Goal: Task Accomplishment & Management: Manage account settings

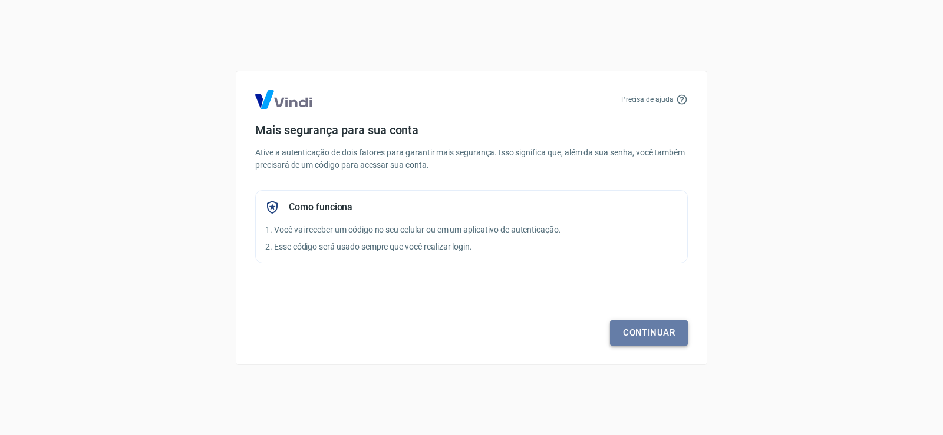
click at [636, 336] on link "Continuar" at bounding box center [649, 333] width 78 height 25
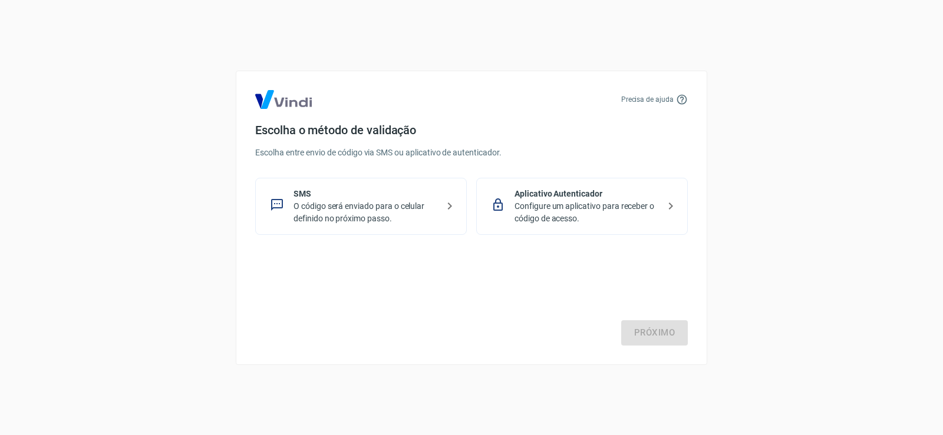
click at [410, 210] on p "O código será enviado para o celular definido no próximo passo." at bounding box center [365, 212] width 144 height 25
click at [653, 337] on link "Próximo" at bounding box center [654, 333] width 67 height 25
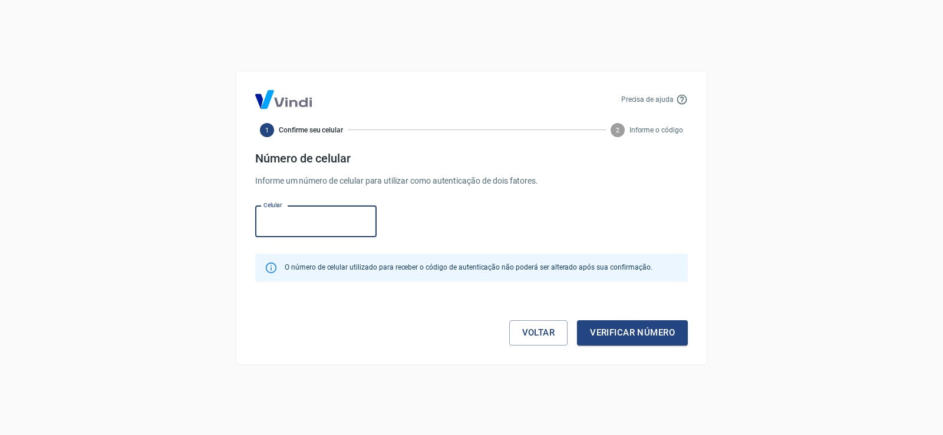
paste input "[PHONE_NUMBER]"
type input "[PHONE_NUMBER]"
click at [611, 334] on button "Verificar número" at bounding box center [632, 333] width 111 height 25
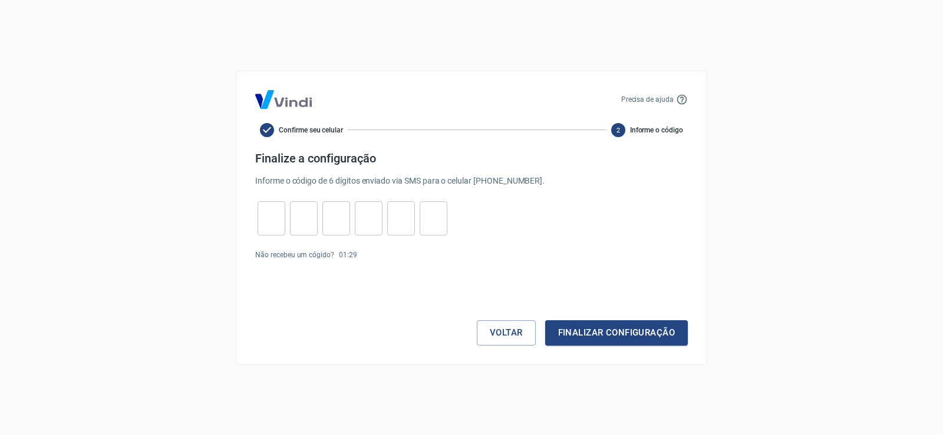
click at [273, 225] on input "tel" at bounding box center [271, 218] width 28 height 25
click at [389, 257] on link "Enviar novamente" at bounding box center [390, 255] width 57 height 8
click at [282, 223] on input "tel" at bounding box center [271, 218] width 28 height 25
click at [486, 334] on button "Voltar" at bounding box center [506, 333] width 59 height 25
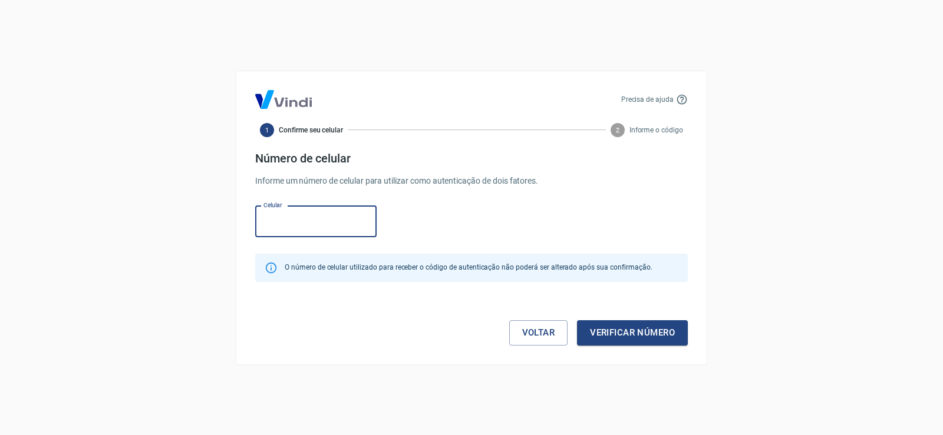
paste input "(11) 94871-6983"
type input "(11) 94871-6983"
click at [623, 341] on button "Verificar número" at bounding box center [632, 333] width 111 height 25
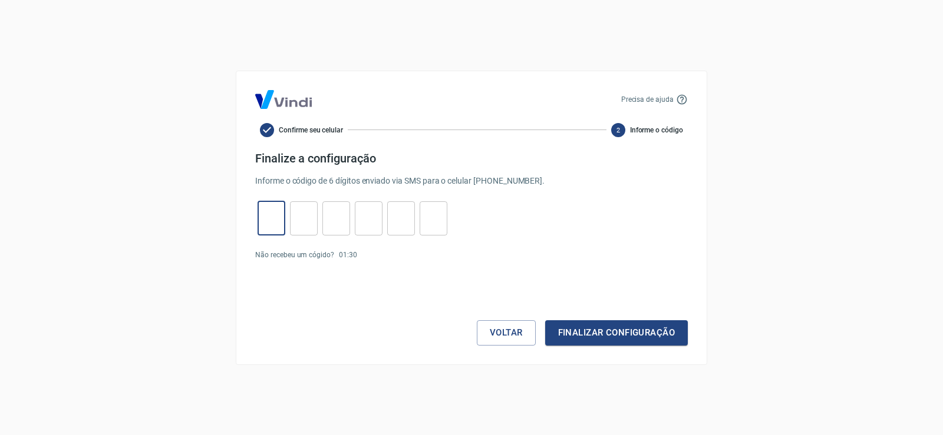
click at [275, 217] on input "tel" at bounding box center [271, 218] width 28 height 25
type input "8"
type input "1"
type input "3"
type input "5"
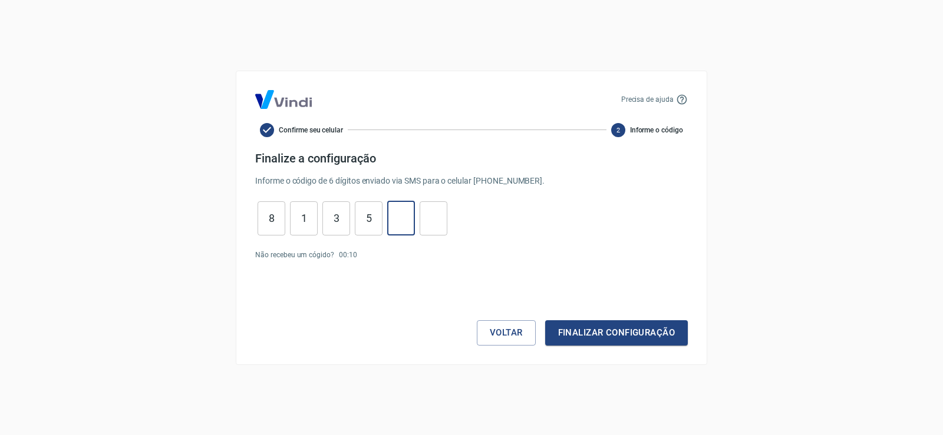
type input "7"
type input "3"
click at [576, 336] on button "Finalizar configuração" at bounding box center [616, 333] width 143 height 25
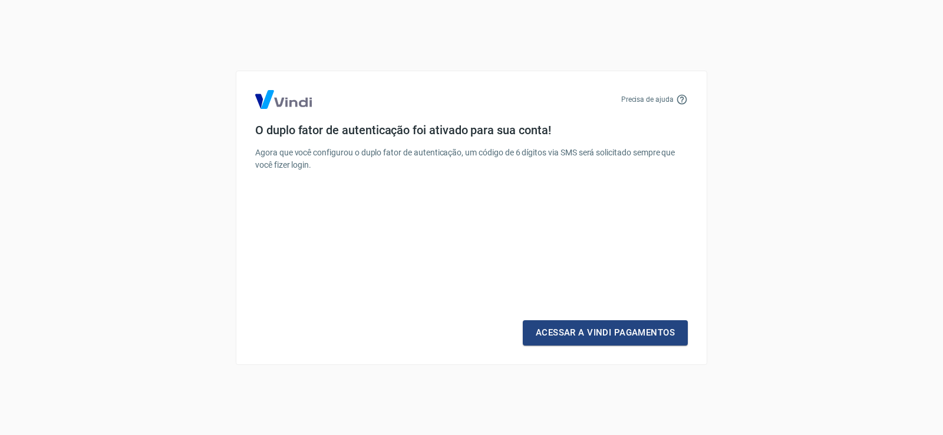
click at [576, 336] on link "Acessar a Vindi Pagamentos" at bounding box center [605, 333] width 165 height 25
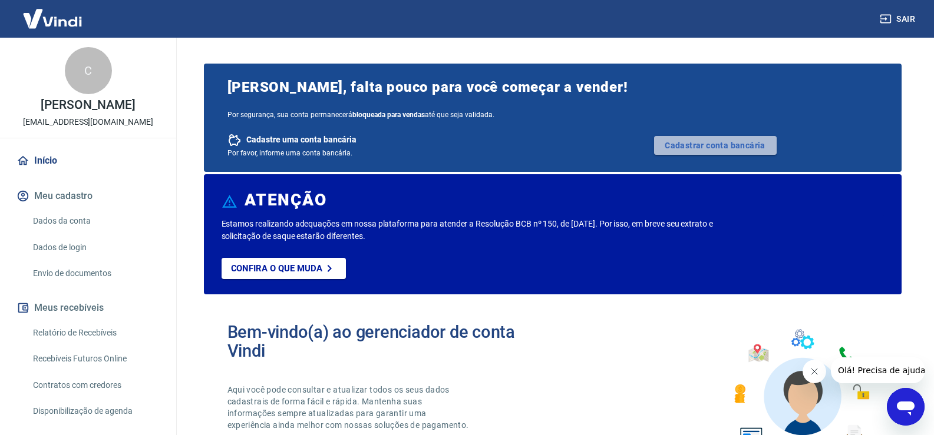
click at [679, 150] on link "Cadastrar conta bancária" at bounding box center [715, 145] width 123 height 19
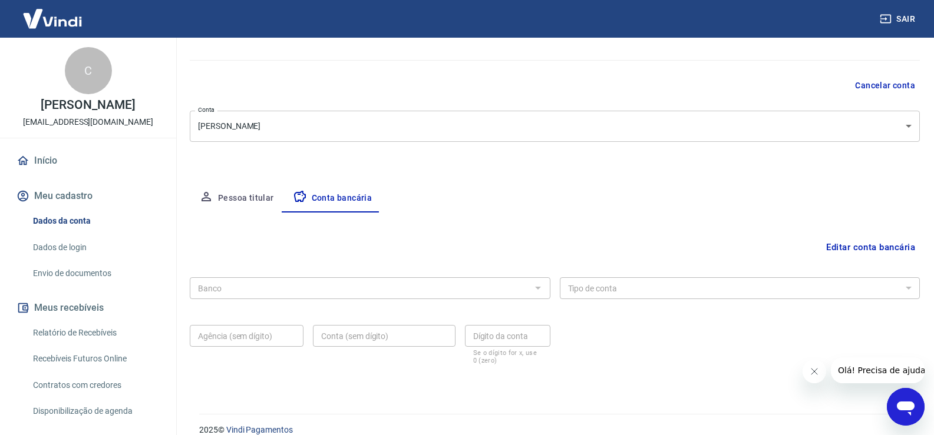
scroll to position [101, 0]
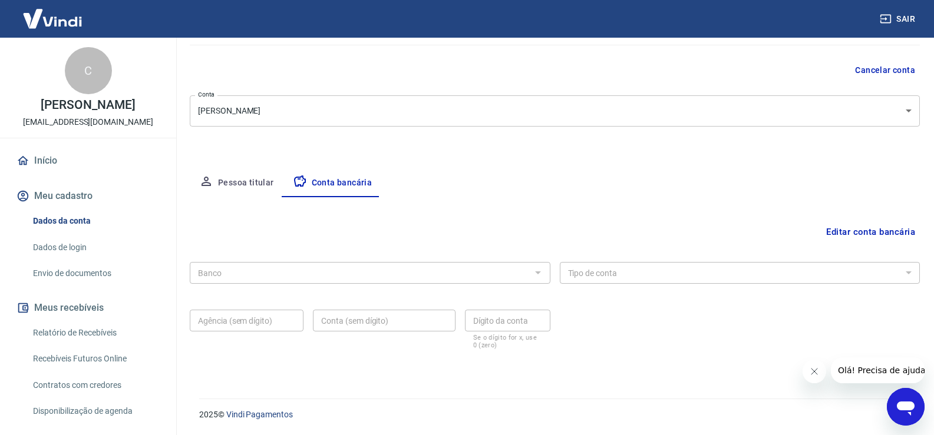
click at [255, 183] on button "Pessoa titular" at bounding box center [237, 183] width 94 height 28
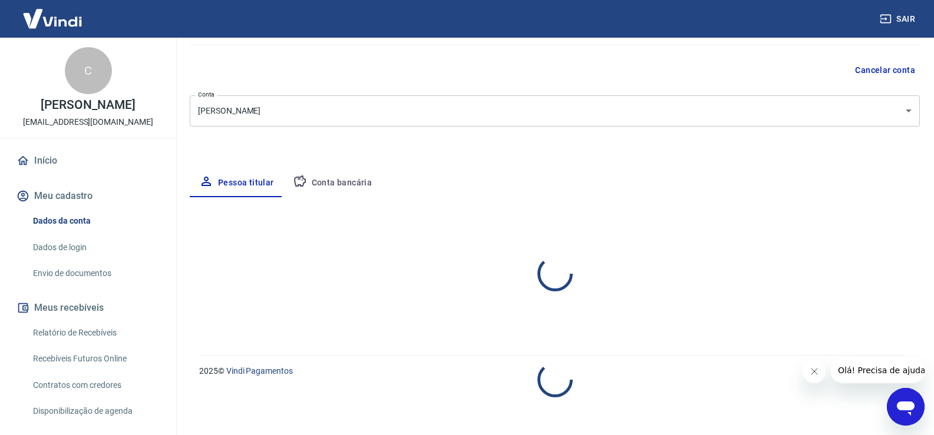
select select "SP"
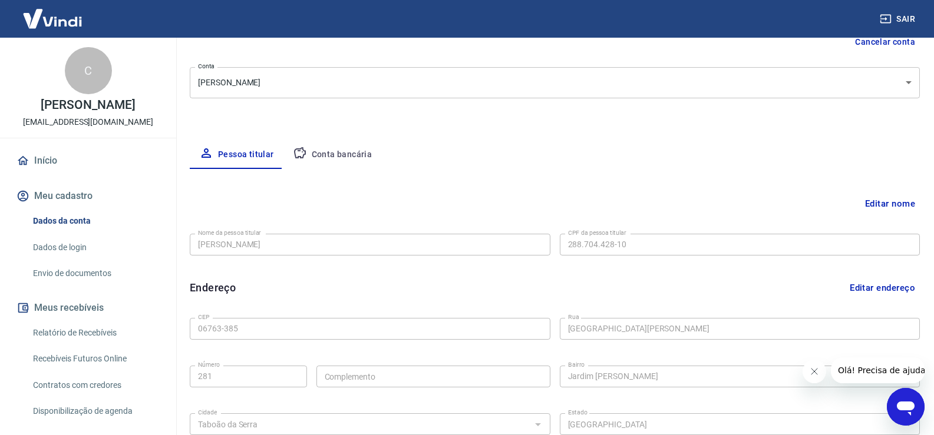
scroll to position [0, 0]
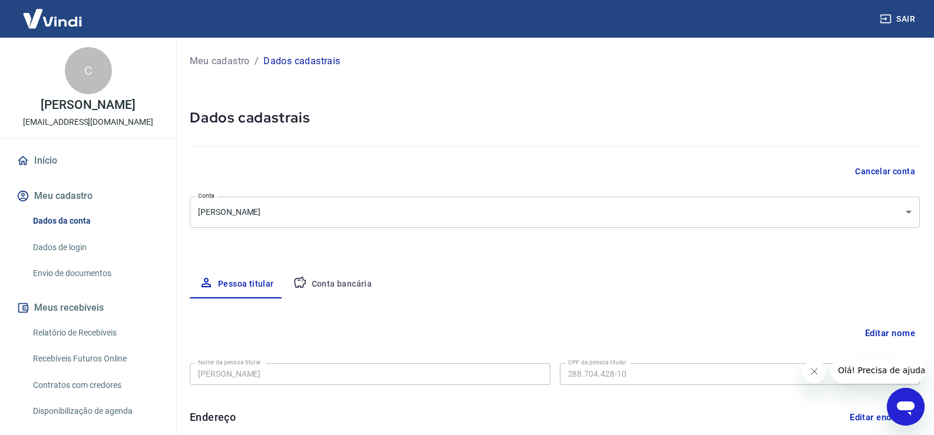
click at [367, 277] on button "Conta bancária" at bounding box center [332, 284] width 98 height 28
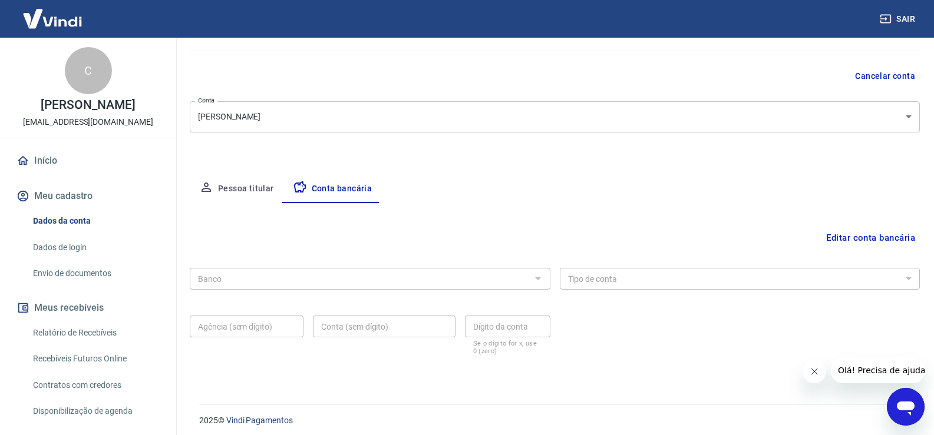
scroll to position [101, 0]
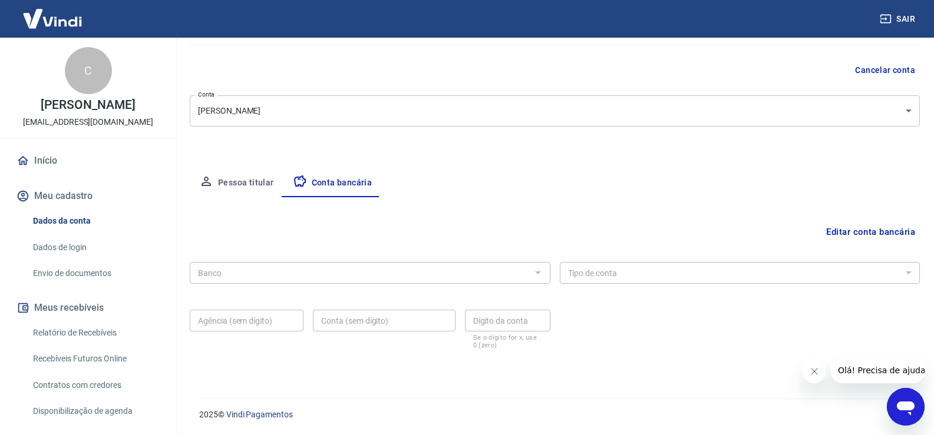
click at [540, 269] on div at bounding box center [537, 273] width 15 height 16
click at [846, 229] on button "Editar conta bancária" at bounding box center [870, 232] width 98 height 22
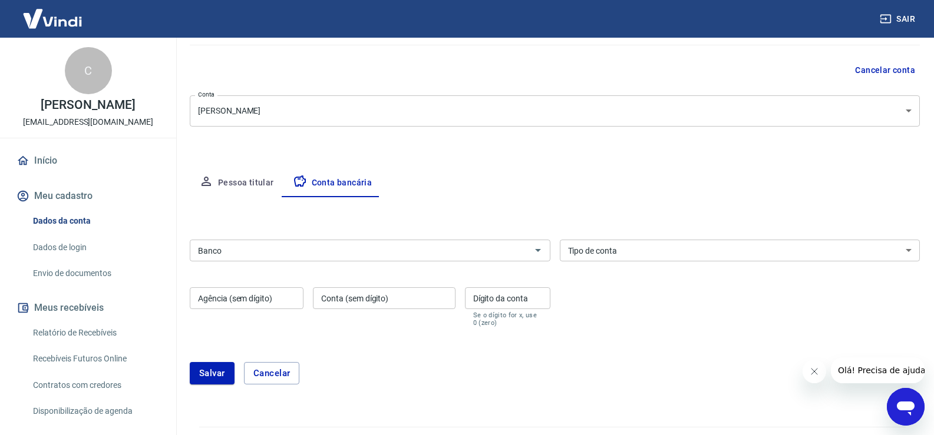
click at [421, 256] on input "Banco" at bounding box center [360, 250] width 334 height 15
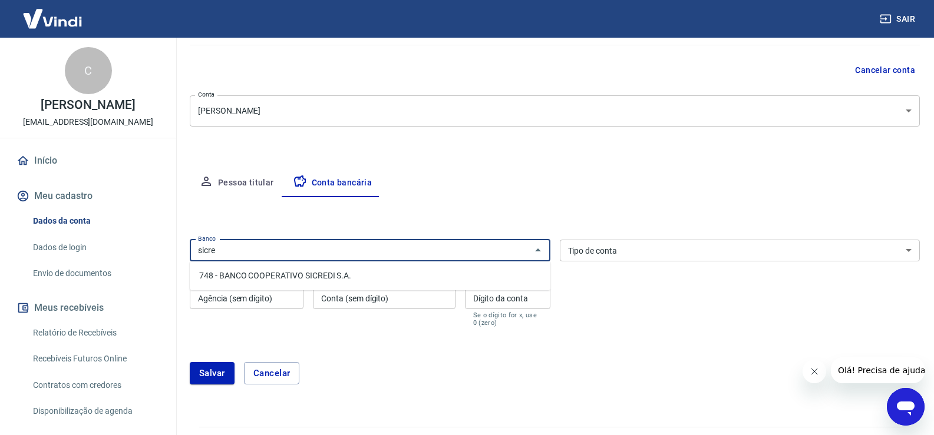
click at [316, 279] on li "748 - BANCO COOPERATIVO SICREDI S.A." at bounding box center [370, 275] width 361 height 19
type input "748 - BANCO COOPERATIVO SICREDI S.A."
click at [245, 183] on button "Pessoa titular" at bounding box center [237, 183] width 94 height 28
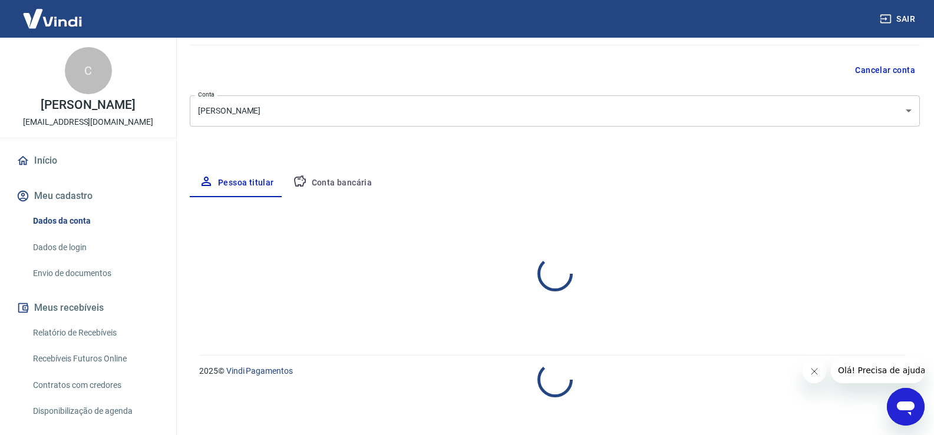
select select "SP"
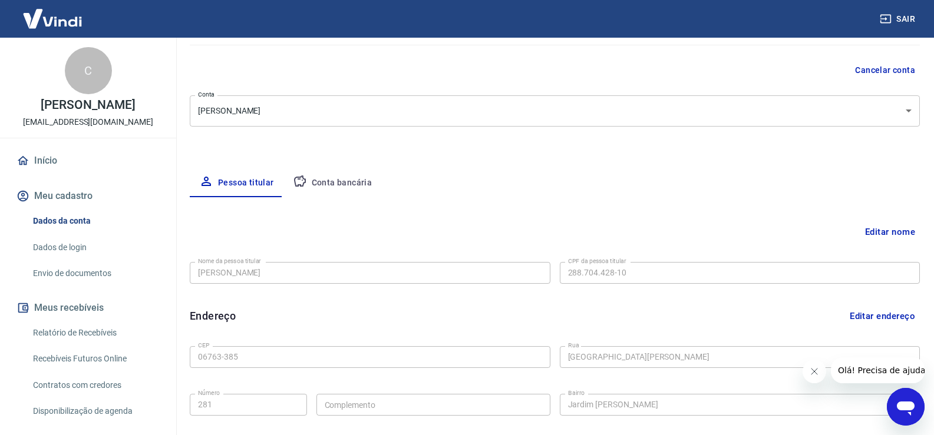
click at [342, 180] on button "Conta bancária" at bounding box center [332, 183] width 98 height 28
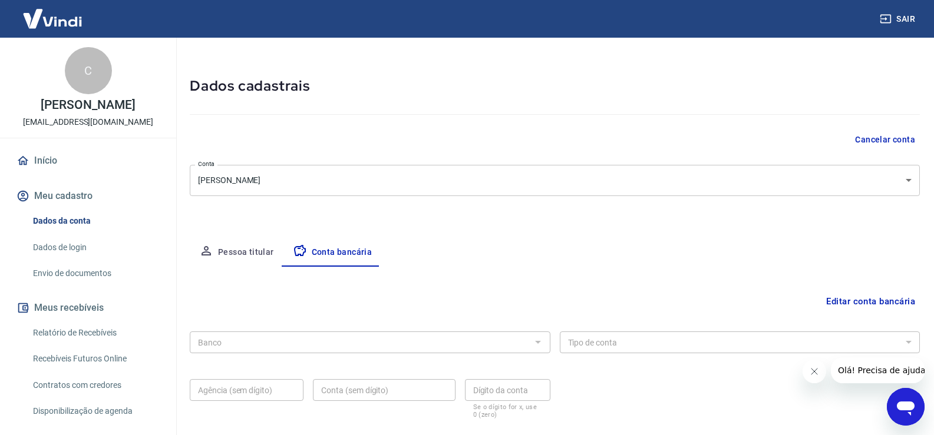
scroll to position [59, 0]
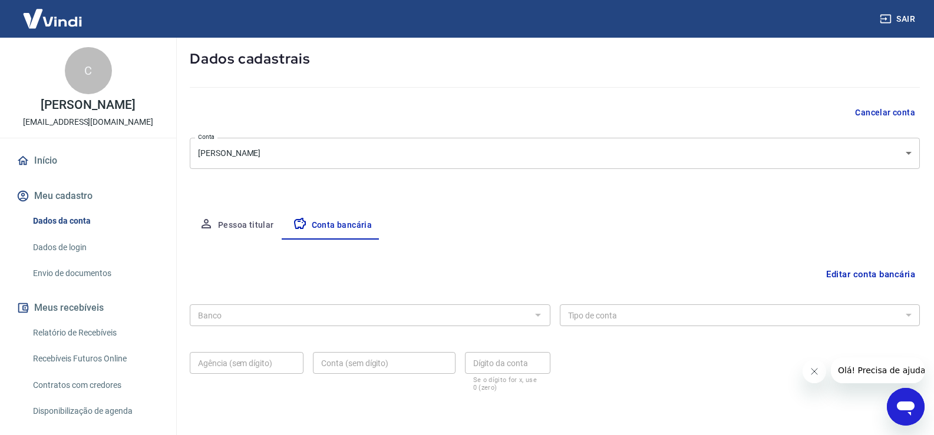
click at [854, 273] on button "Editar conta bancária" at bounding box center [870, 274] width 98 height 22
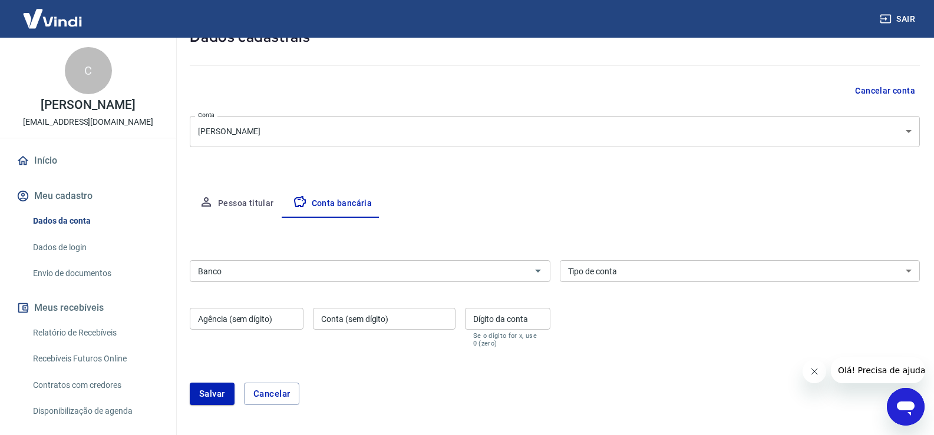
scroll to position [118, 0]
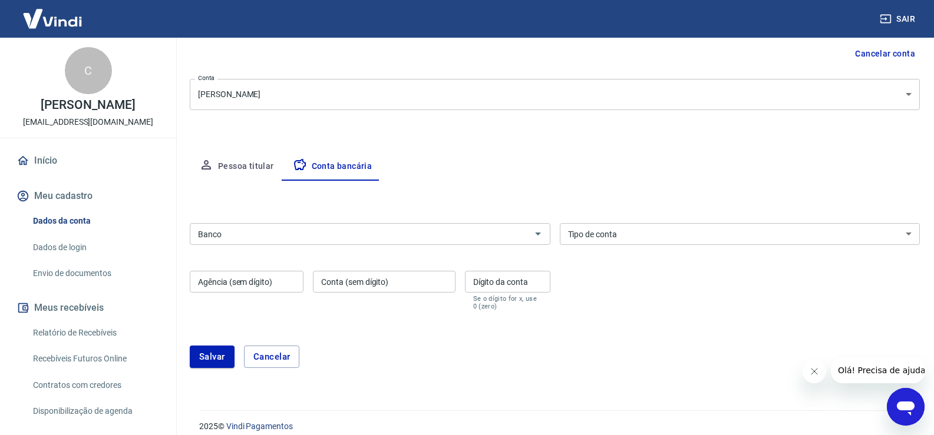
click at [332, 230] on input "Banco" at bounding box center [360, 234] width 334 height 15
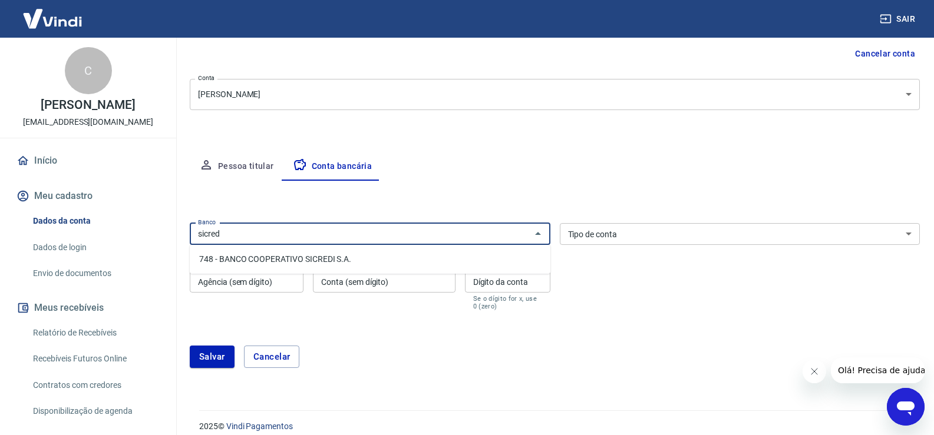
click at [317, 261] on li "748 - BANCO COOPERATIVO SICREDI S.A." at bounding box center [370, 259] width 361 height 19
type input "748 - BANCO COOPERATIVO SICREDI S.A."
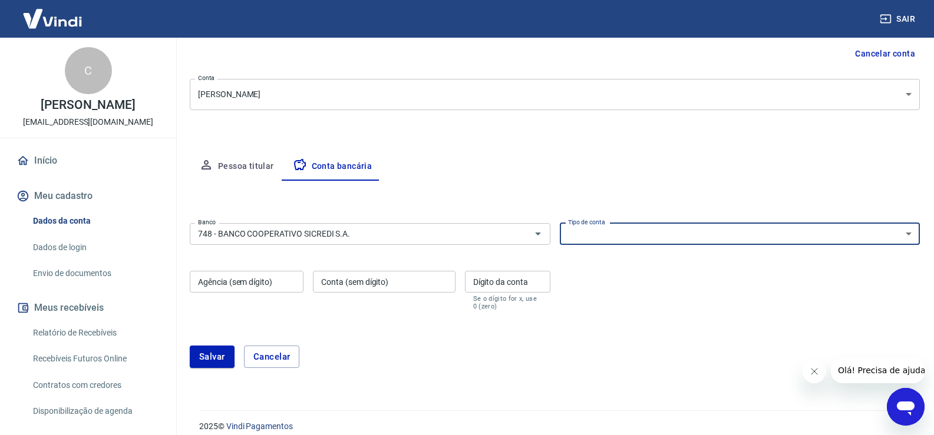
click at [618, 238] on select "Conta Corrente Conta Poupança" at bounding box center [740, 234] width 361 height 22
select select "1"
click at [560, 223] on select "Conta Corrente Conta Poupança" at bounding box center [740, 234] width 361 height 22
click at [278, 285] on input "Agência (sem dígito)" at bounding box center [247, 282] width 114 height 22
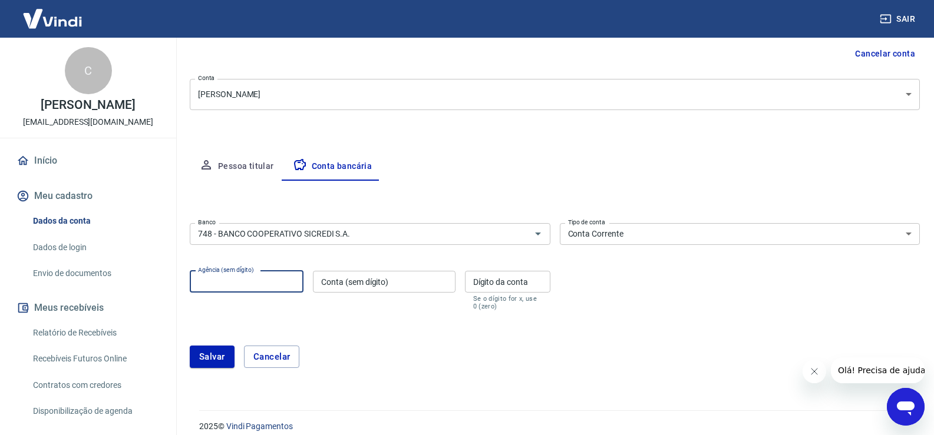
paste input "0726"
type input "0726"
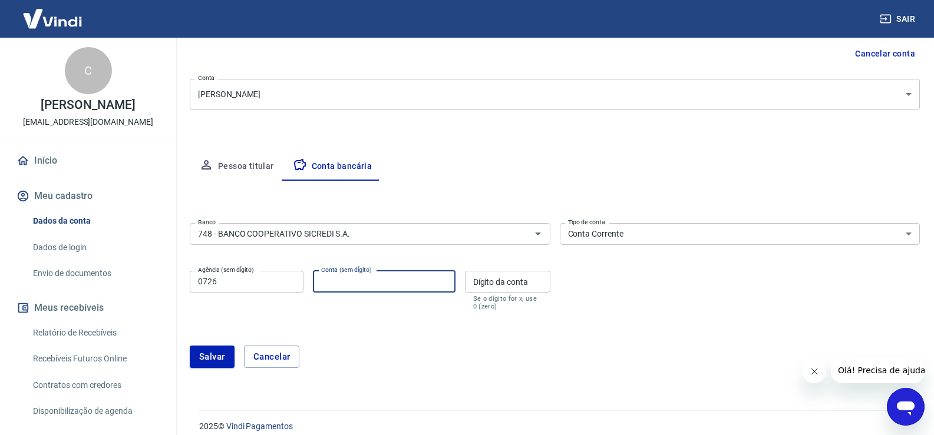
paste input "64721"
type input "64721"
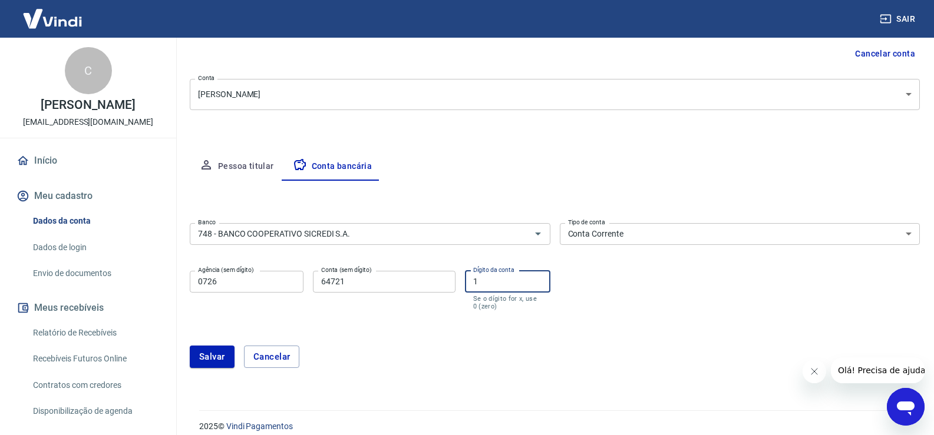
type input "1"
click at [449, 342] on div "Salvar Cancelar" at bounding box center [555, 357] width 730 height 51
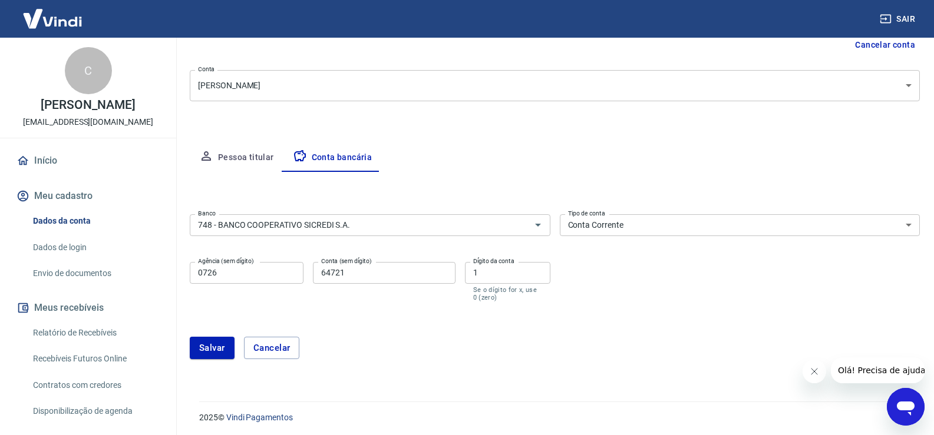
scroll to position [130, 0]
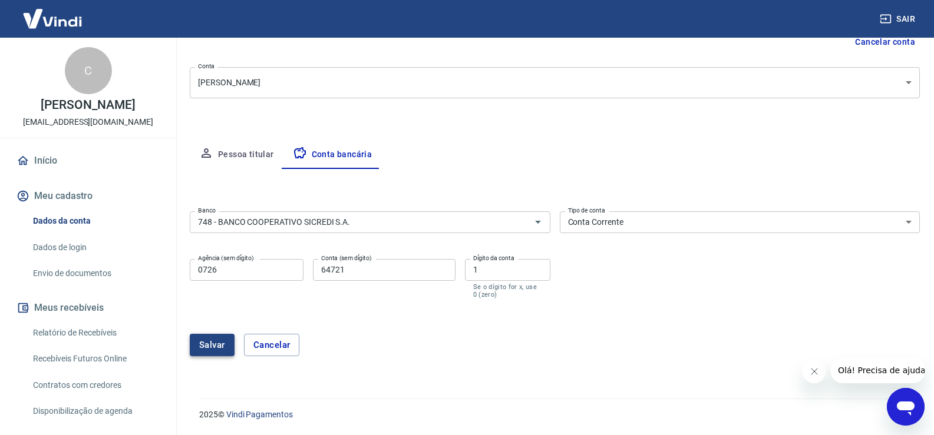
click at [204, 344] on button "Salvar" at bounding box center [212, 345] width 45 height 22
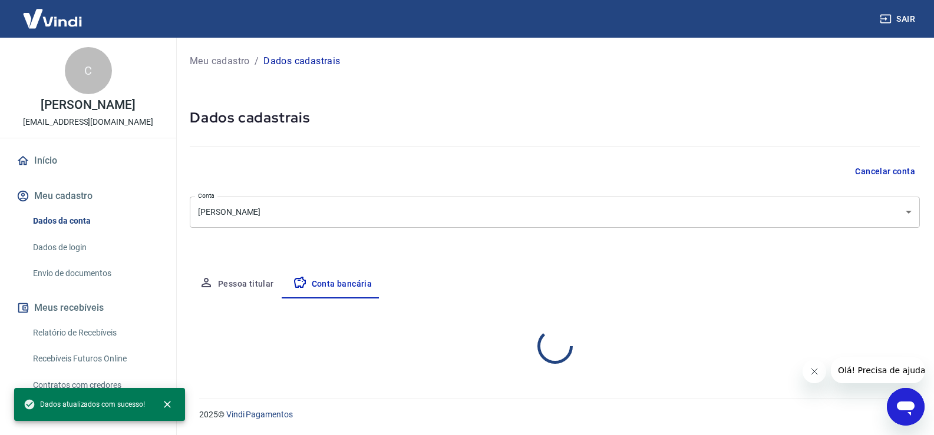
scroll to position [0, 0]
select select "1"
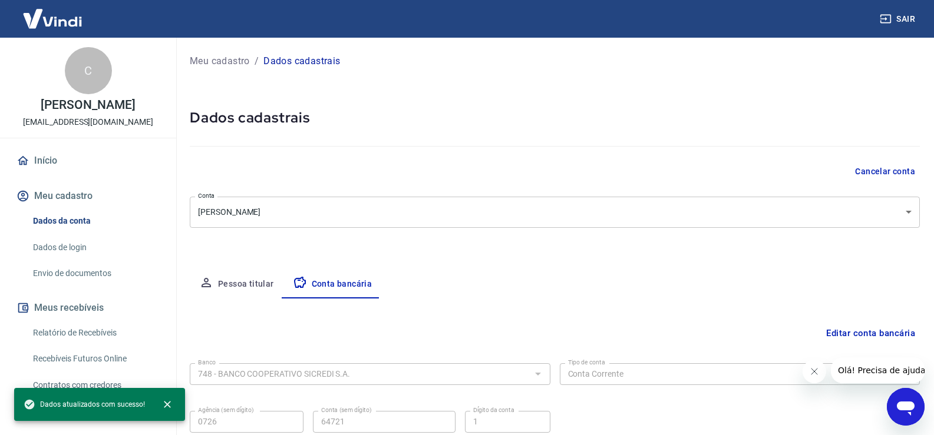
click at [235, 282] on button "Pessoa titular" at bounding box center [237, 284] width 94 height 28
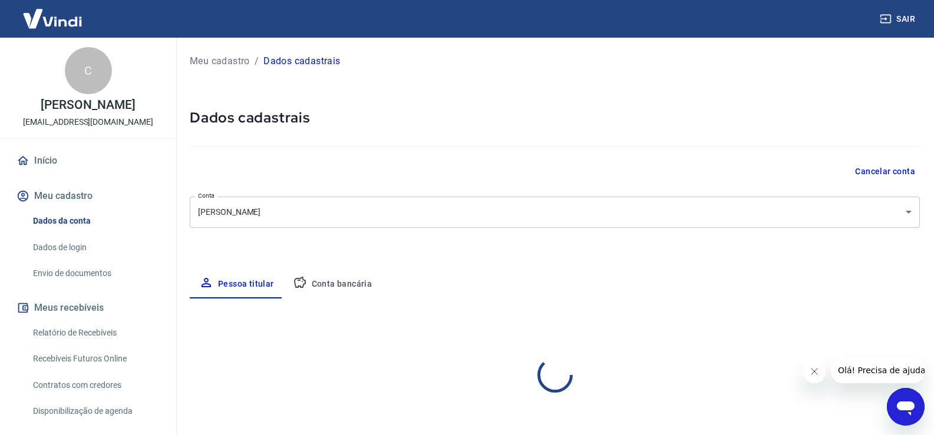
select select "SP"
click at [332, 284] on button "Conta bancária" at bounding box center [332, 284] width 98 height 28
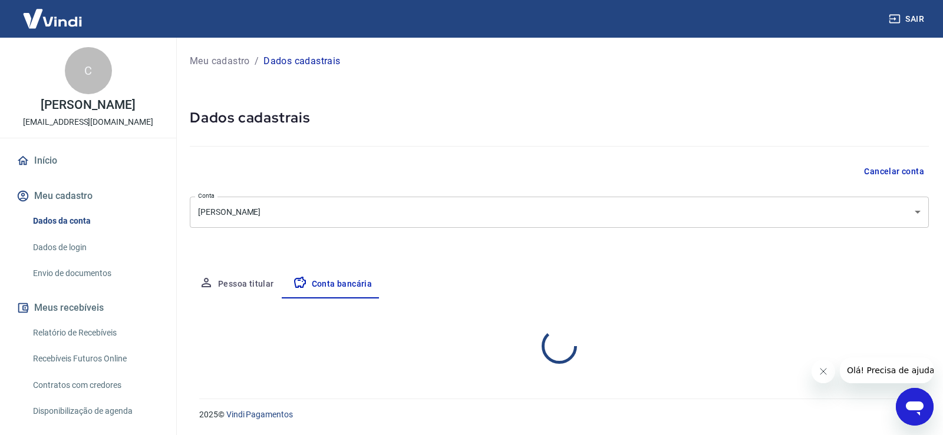
select select "1"
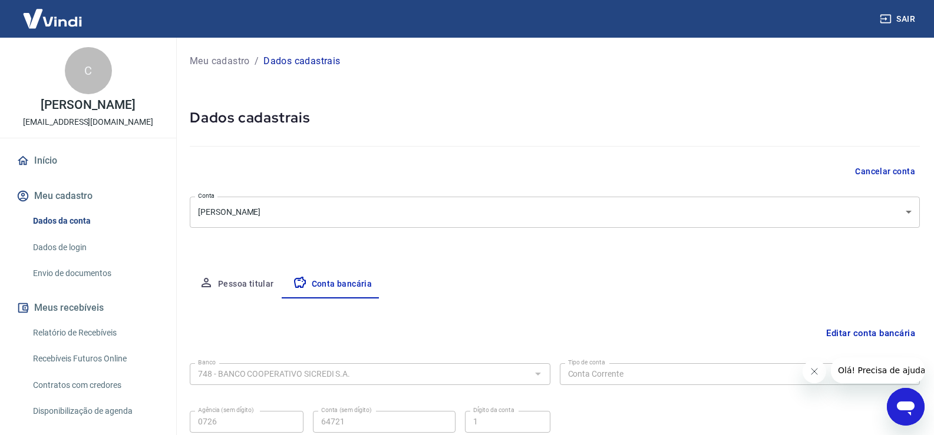
click at [37, 171] on link "Início" at bounding box center [88, 161] width 148 height 26
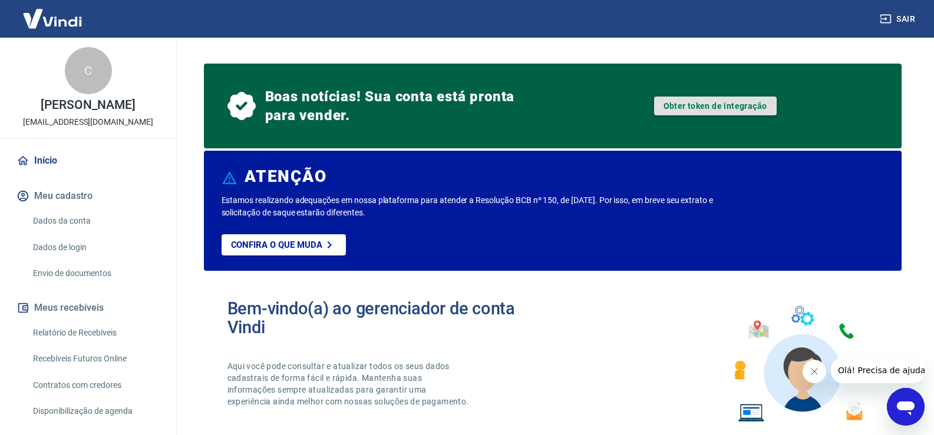
click at [711, 106] on link "Obter token de integração" at bounding box center [715, 106] width 123 height 19
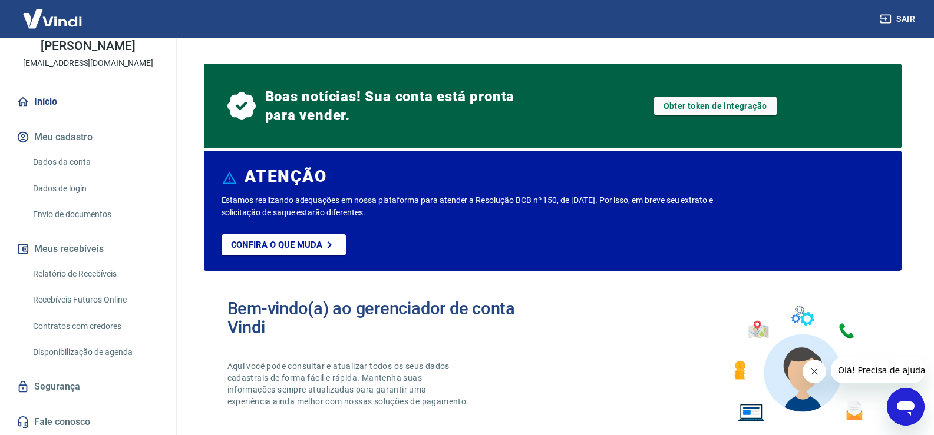
click at [166, 45] on div "C Carlos Alberto Cardoso Ripardo metropolisimov@gmail.com" at bounding box center [88, 29] width 176 height 100
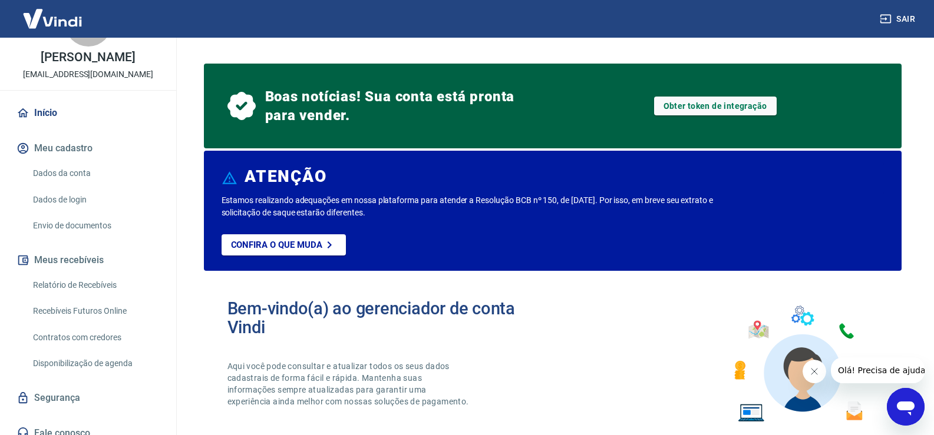
click at [166, 45] on div "C Carlos Alberto Cardoso Ripardo metropolisimov@gmail.com" at bounding box center [88, 40] width 176 height 100
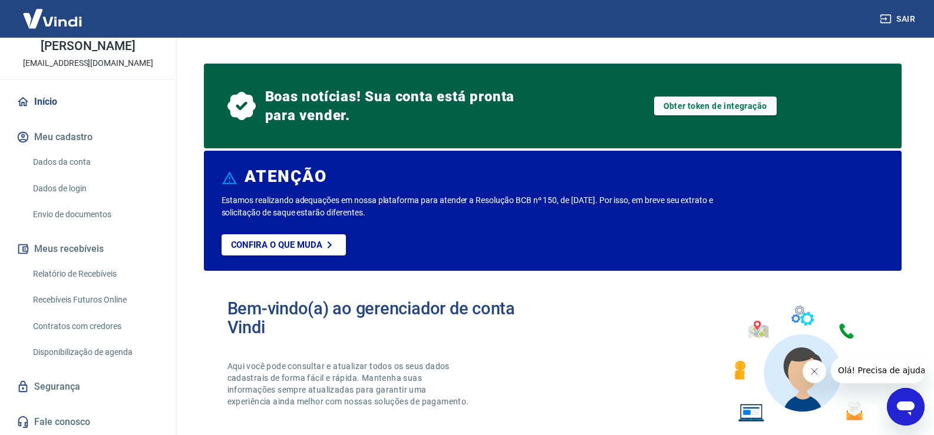
scroll to position [0, 0]
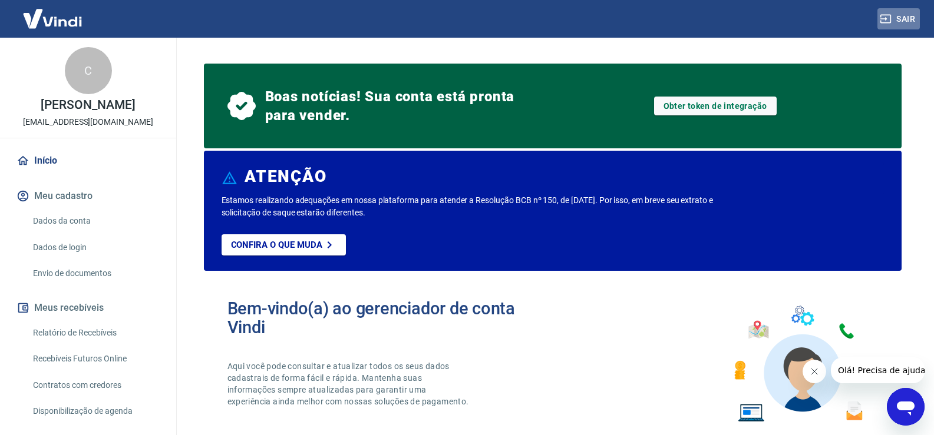
click at [901, 15] on button "Sair" at bounding box center [898, 19] width 42 height 22
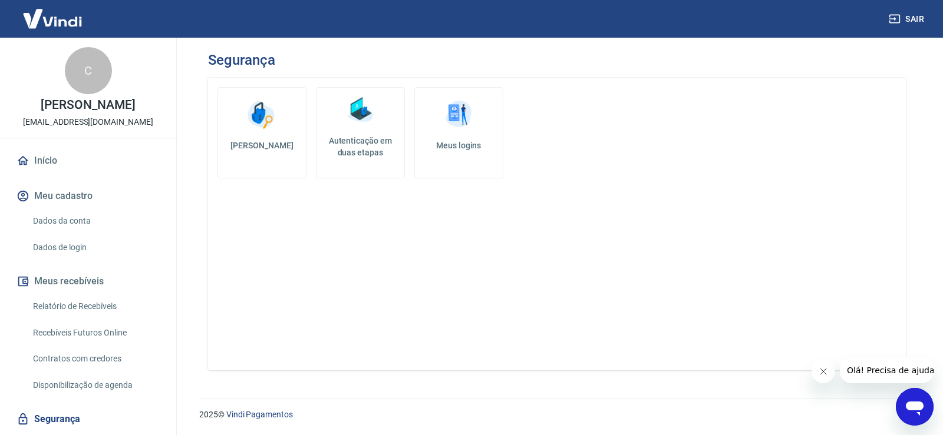
click at [54, 233] on link "Dados da conta" at bounding box center [95, 221] width 134 height 24
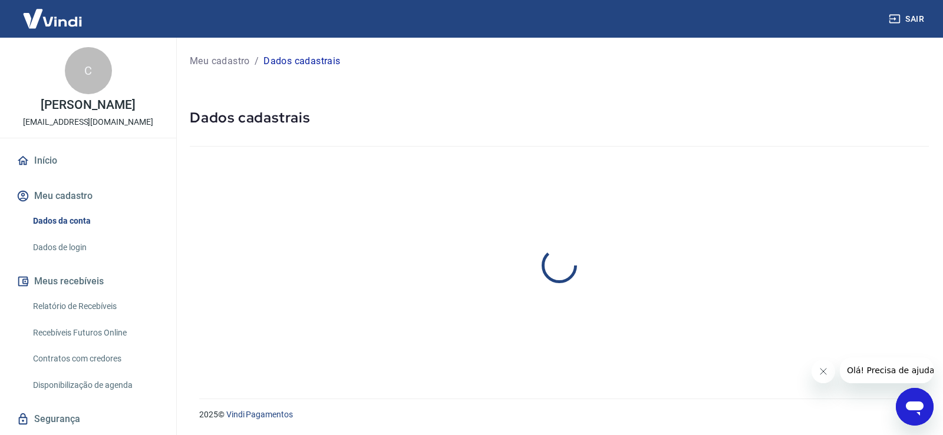
select select "SP"
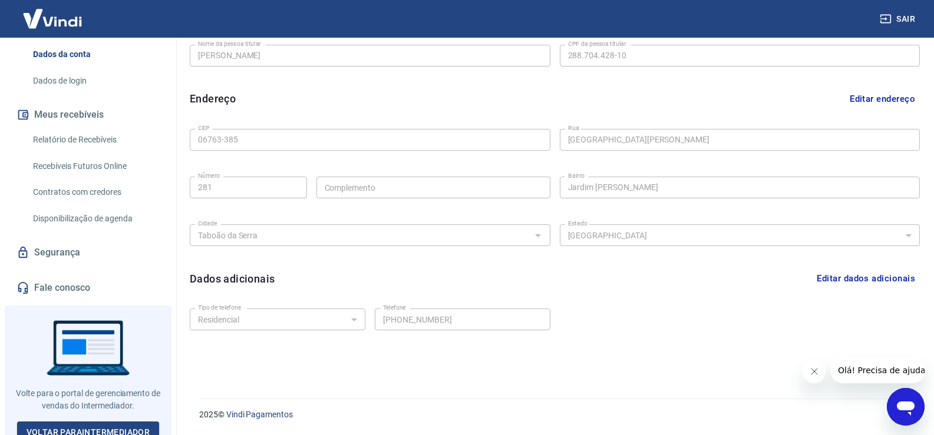
scroll to position [187, 0]
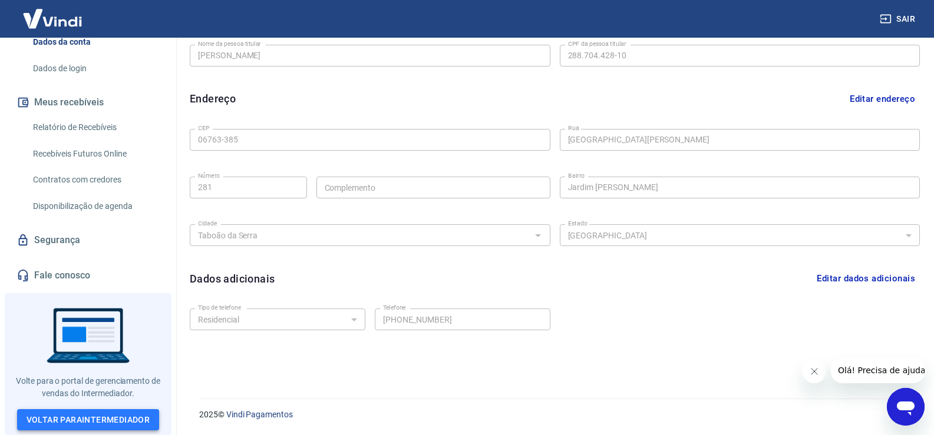
click at [42, 418] on link "Voltar para Intermediador" at bounding box center [88, 421] width 143 height 22
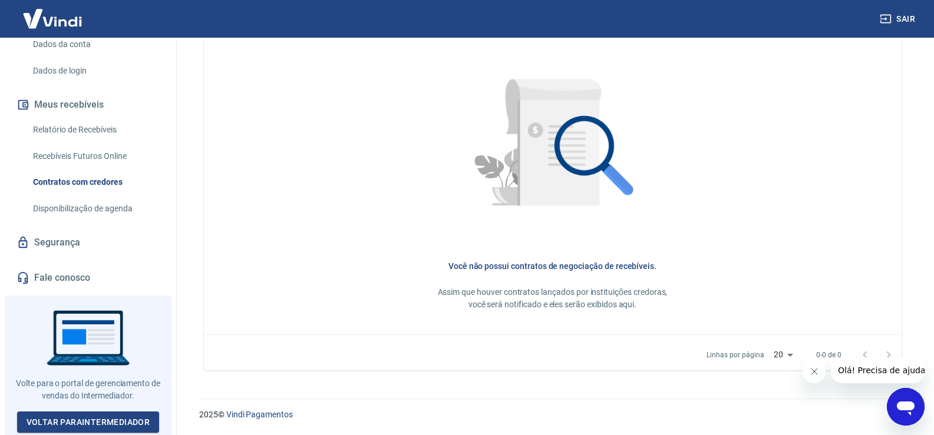
scroll to position [187, 0]
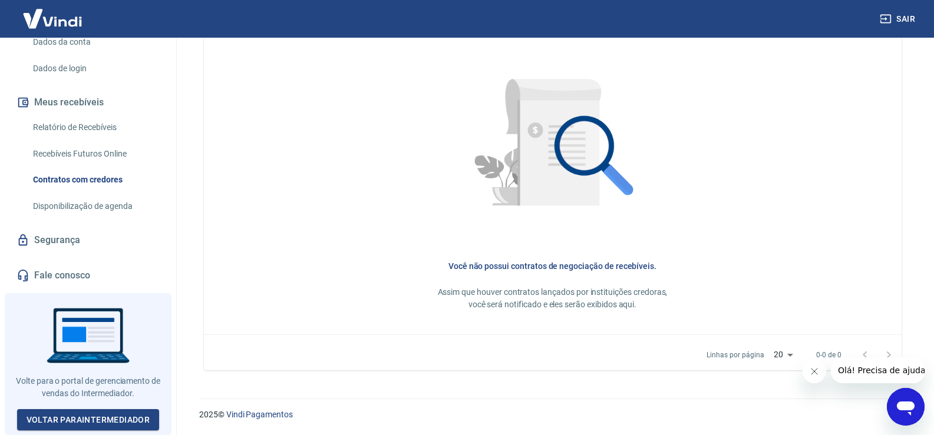
click at [907, 14] on button "Sair" at bounding box center [898, 19] width 42 height 22
